Goal: Check status: Check status

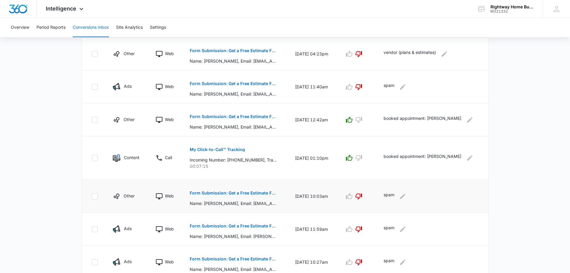
scroll to position [252, 0]
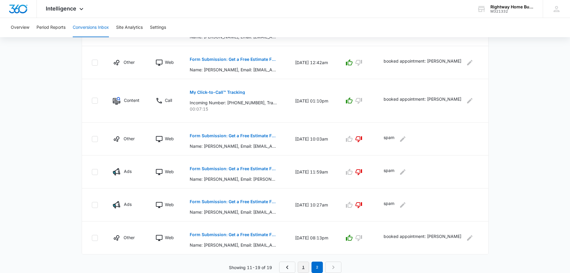
click at [303, 264] on link "1" at bounding box center [303, 266] width 11 height 11
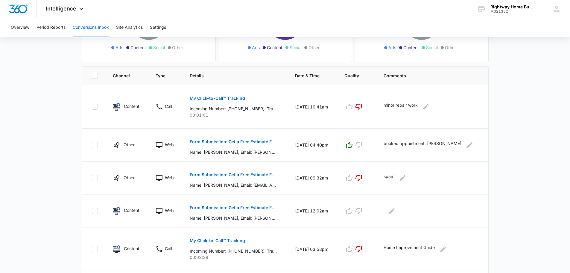
scroll to position [120, 0]
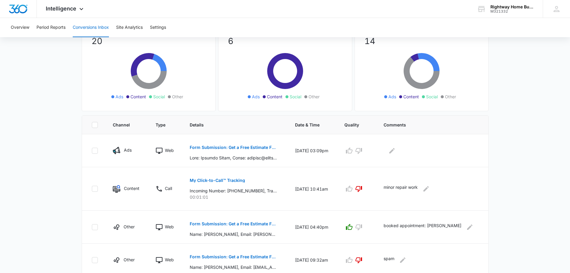
scroll to position [60, 0]
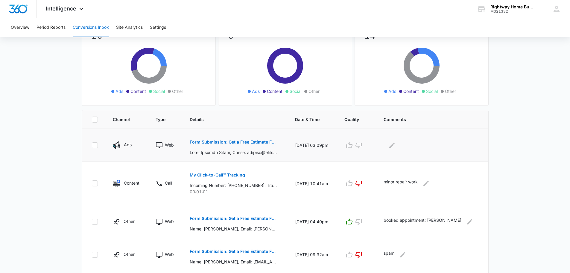
click at [250, 142] on p "Form Submission: Get a Free Estimate Form - NEW [DATE]" at bounding box center [233, 142] width 87 height 4
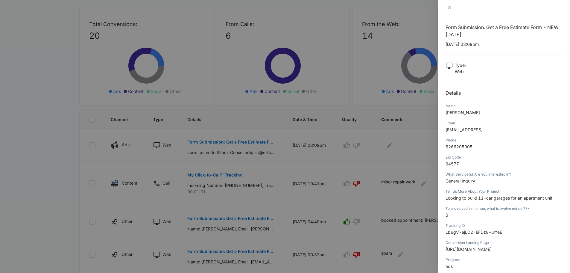
scroll to position [0, 0]
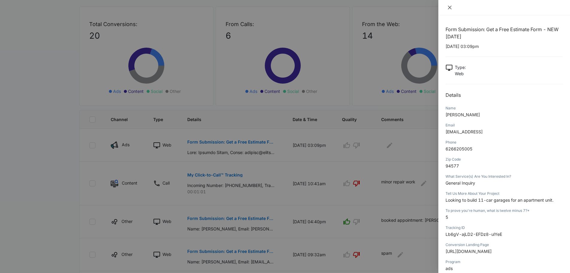
click at [450, 8] on icon "close" at bounding box center [449, 7] width 5 height 5
